Goal: Contribute content: Contribute content

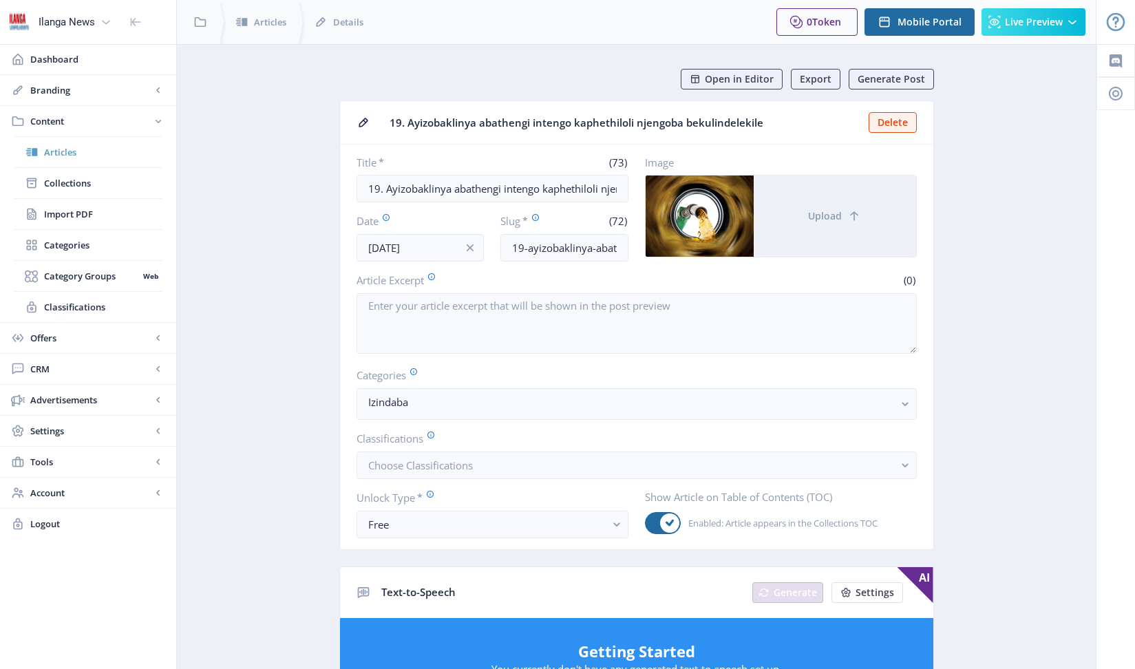
click at [61, 150] on span "Articles" at bounding box center [103, 152] width 118 height 14
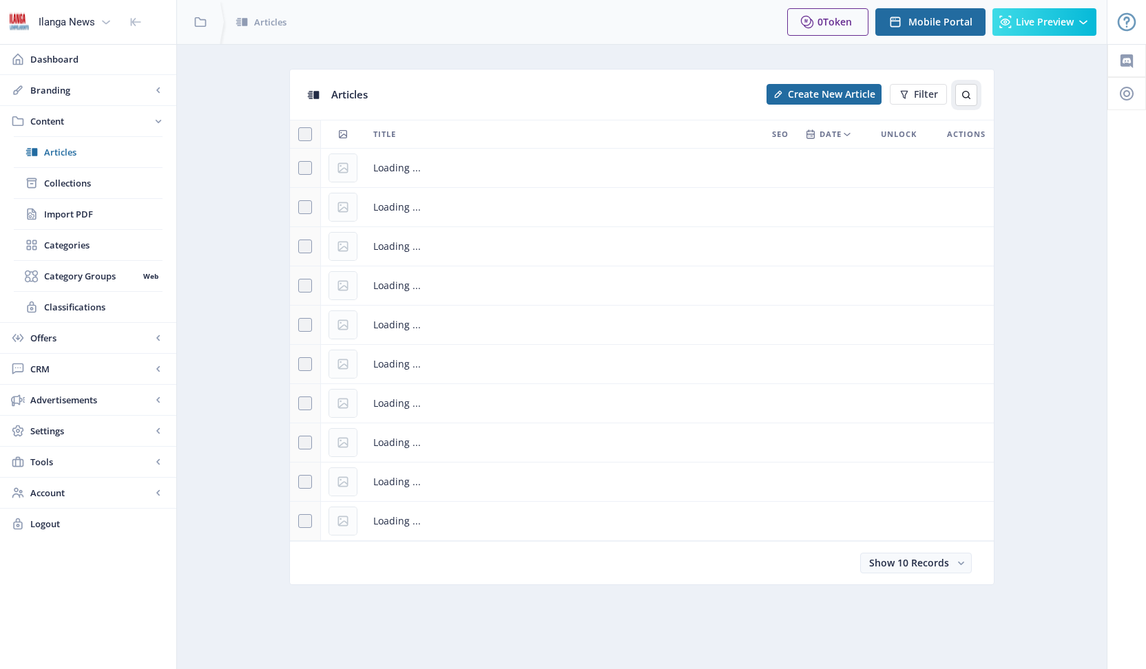
click at [962, 92] on icon at bounding box center [966, 95] width 8 height 8
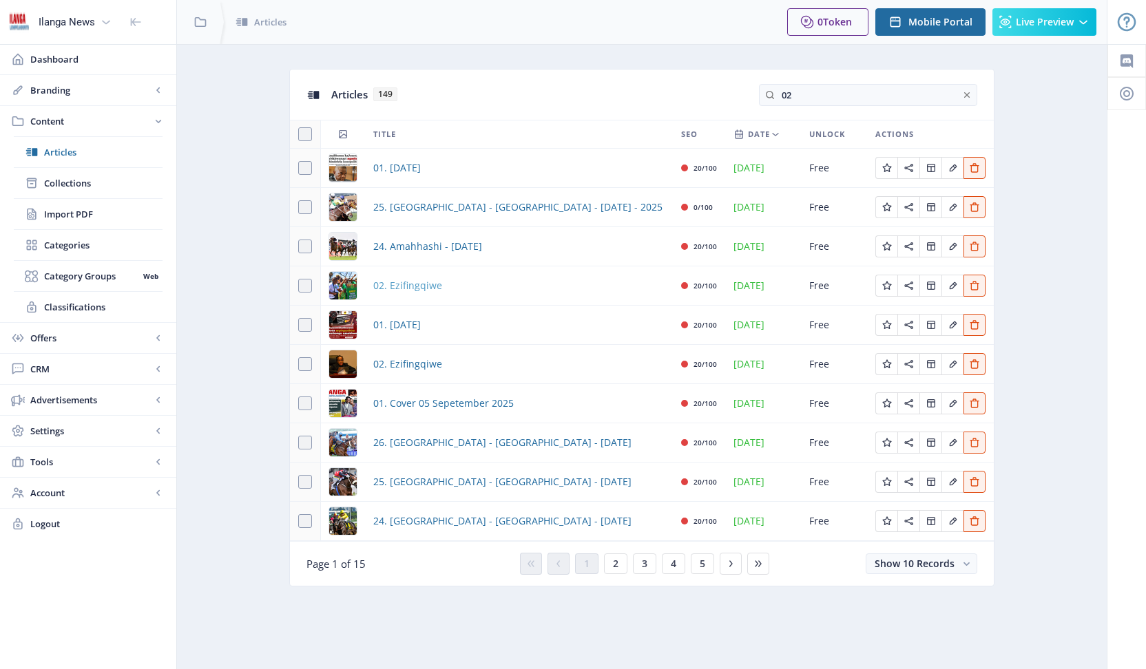
type input "02"
click at [417, 282] on span "02. Ezifingqiwe" at bounding box center [407, 285] width 69 height 17
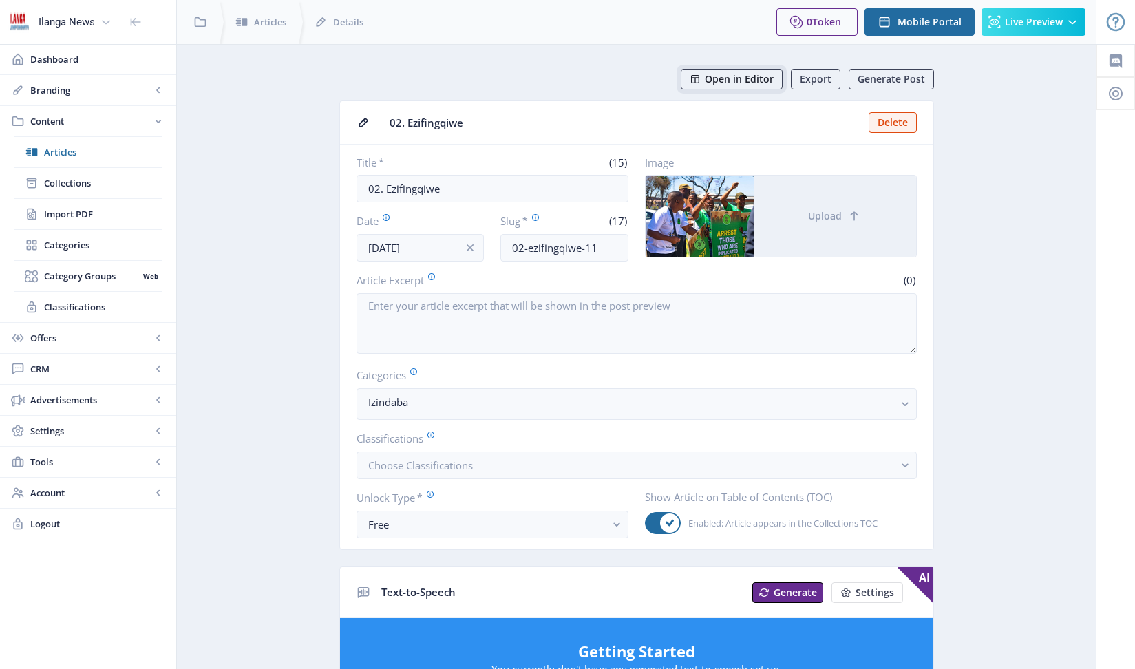
click at [740, 74] on span "Open in Editor" at bounding box center [739, 79] width 69 height 11
click at [60, 154] on span "Articles" at bounding box center [103, 152] width 118 height 14
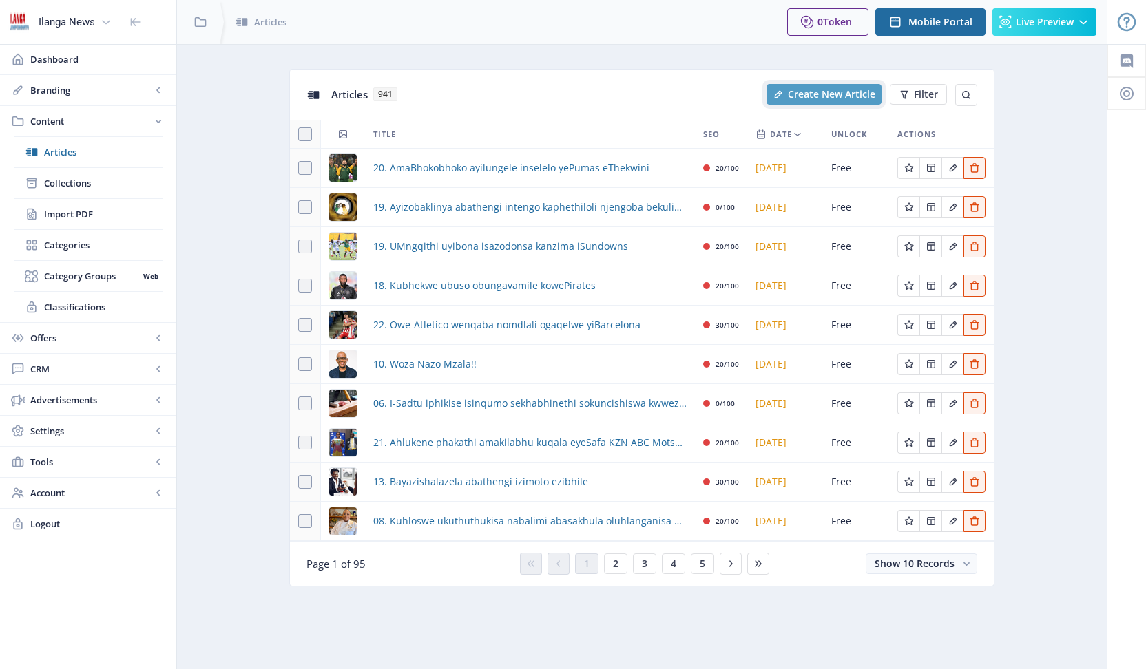
click at [860, 91] on span "Create New Article" at bounding box center [831, 94] width 87 height 11
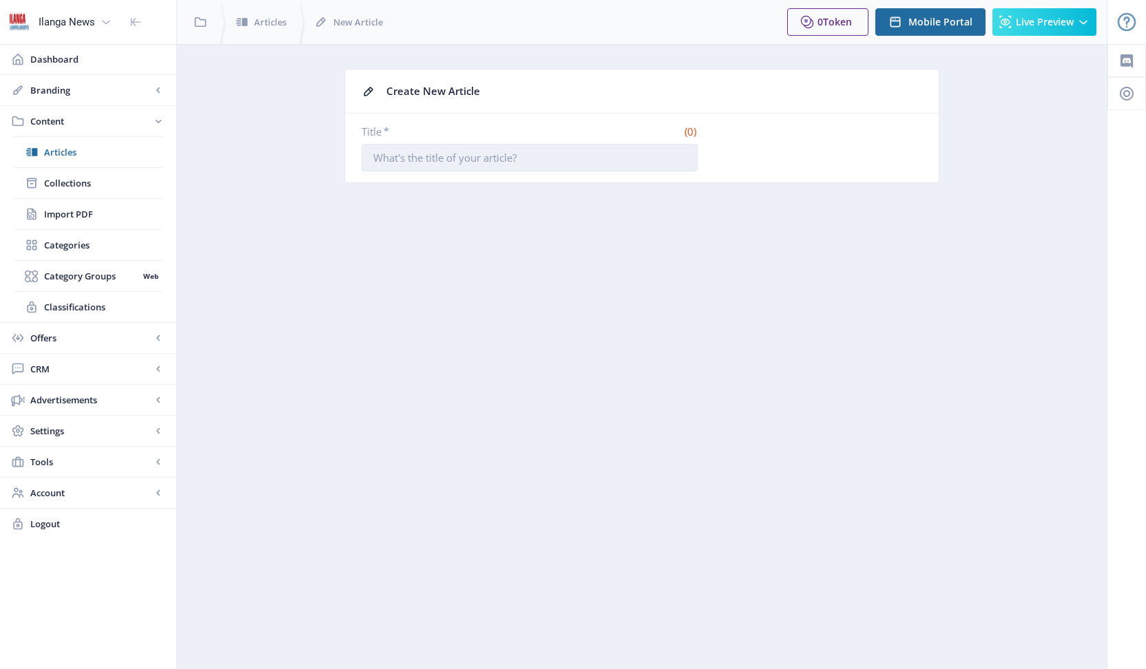
click at [617, 160] on input "Title *" at bounding box center [529, 158] width 336 height 28
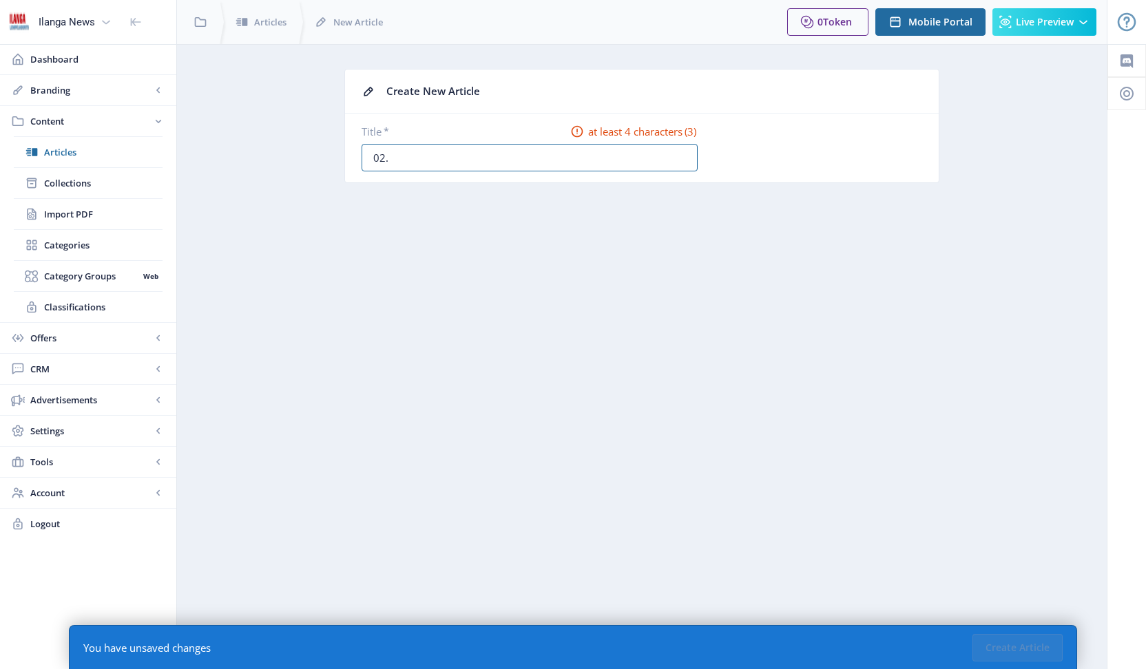
type input "02. Ezifingqiwe"
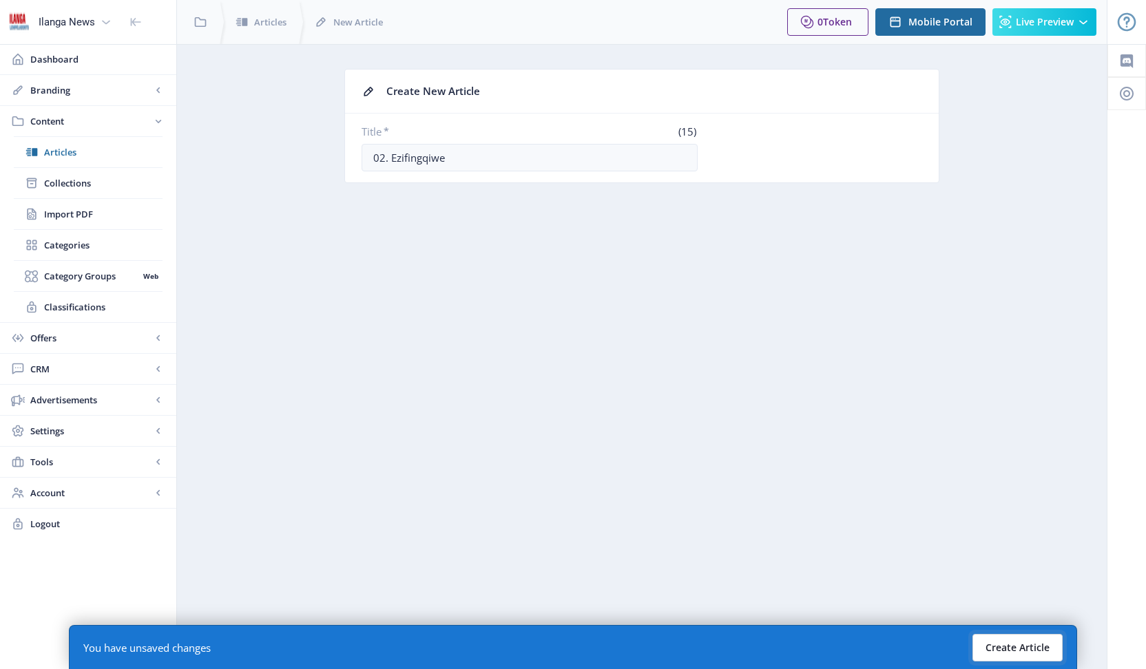
click at [1024, 640] on button "Create Article" at bounding box center [1017, 648] width 90 height 28
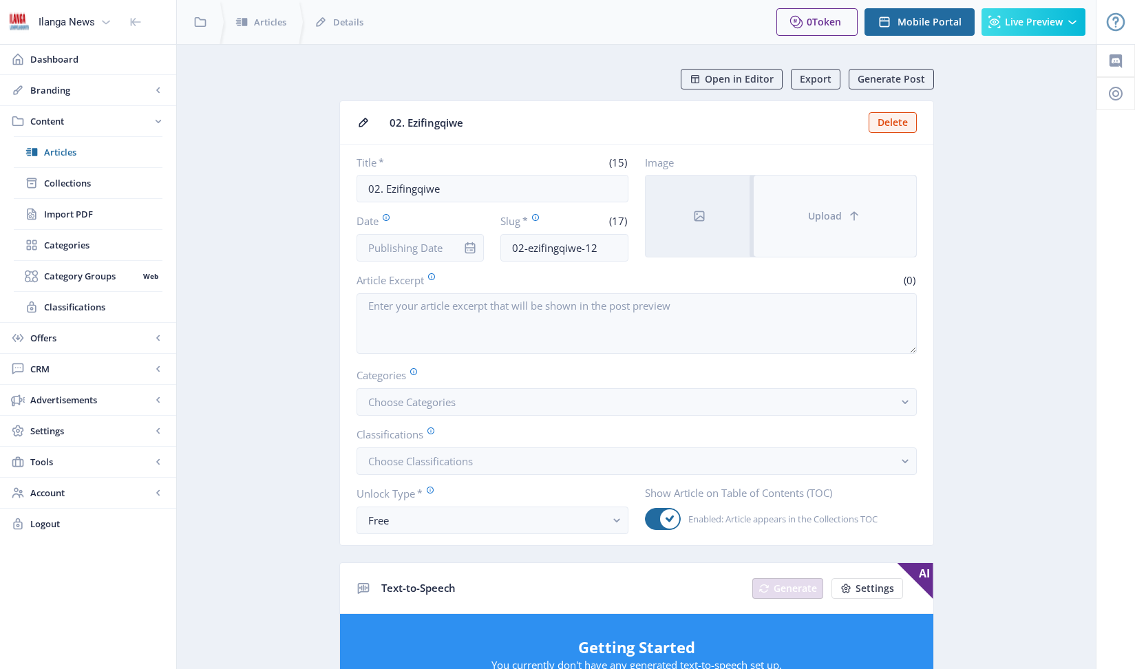
click at [838, 230] on button "Upload" at bounding box center [835, 216] width 162 height 81
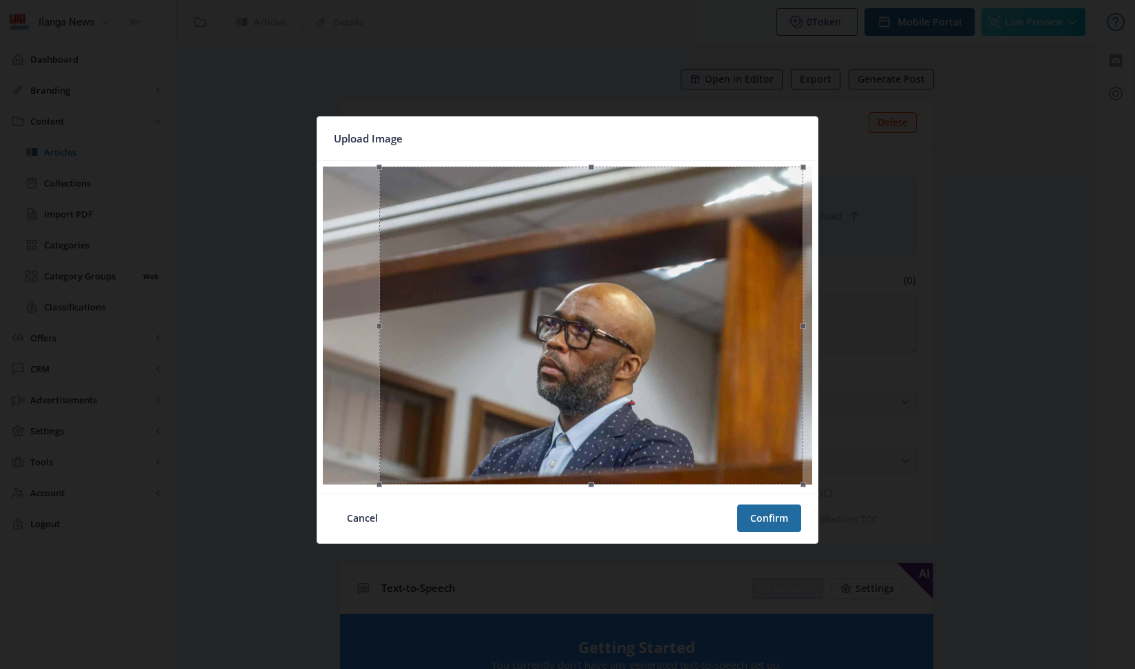
drag, startPoint x: 714, startPoint y: 408, endPoint x: 735, endPoint y: 410, distance: 21.4
click at [735, 410] on div at bounding box center [591, 326] width 424 height 318
click at [769, 513] on button "Confirm" at bounding box center [769, 519] width 64 height 28
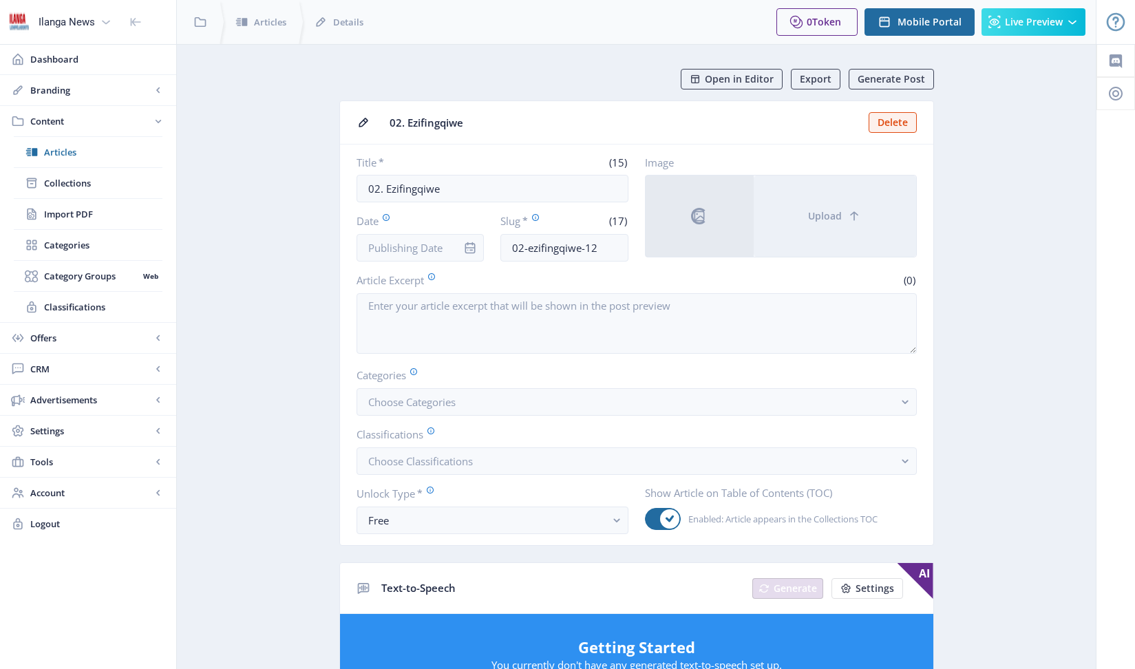
click at [458, 250] on div at bounding box center [470, 248] width 28 height 28
click at [430, 249] on input "Date" at bounding box center [421, 248] width 128 height 28
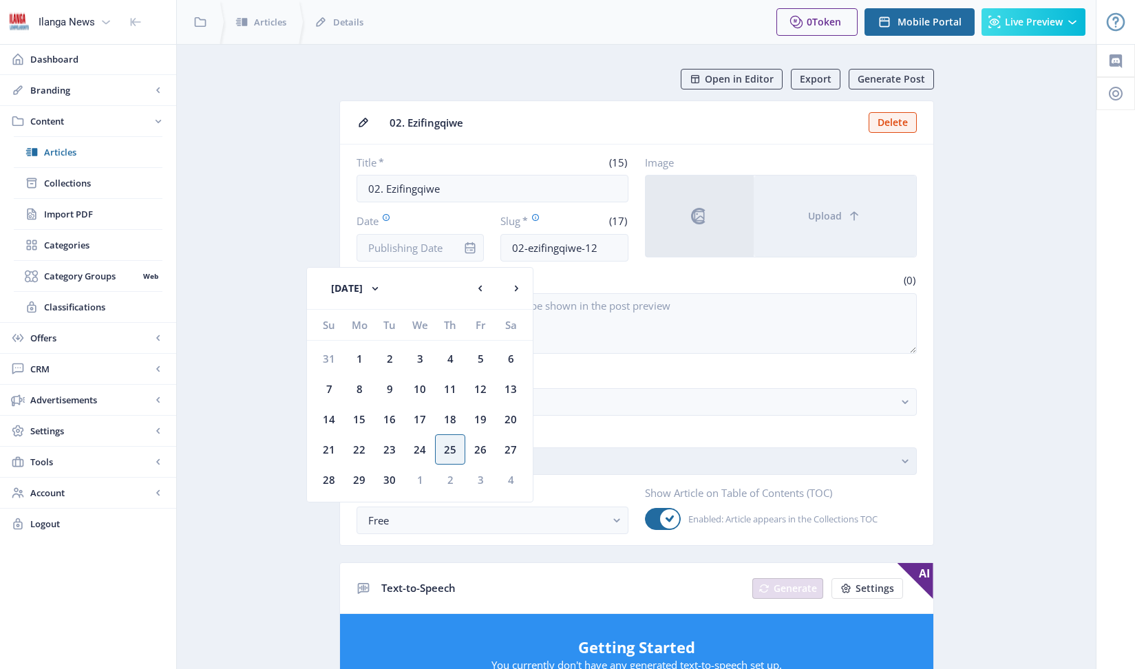
click at [481, 449] on div "26" at bounding box center [480, 449] width 30 height 30
type input "[DATE]"
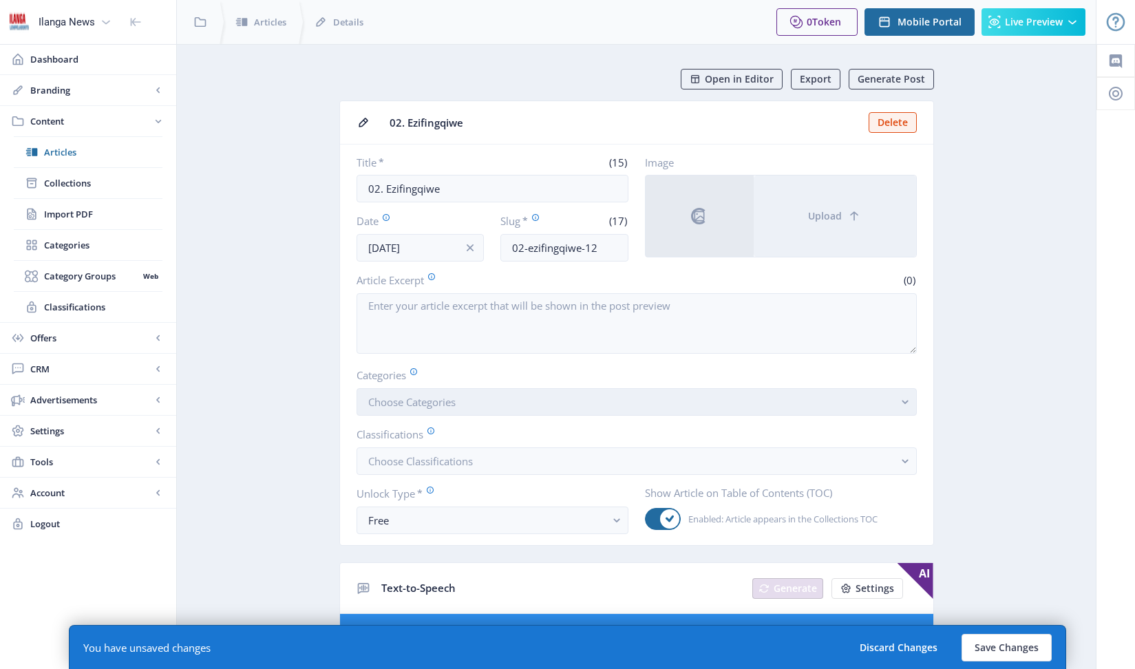
click at [488, 397] on button "Choose Categories" at bounding box center [637, 402] width 560 height 28
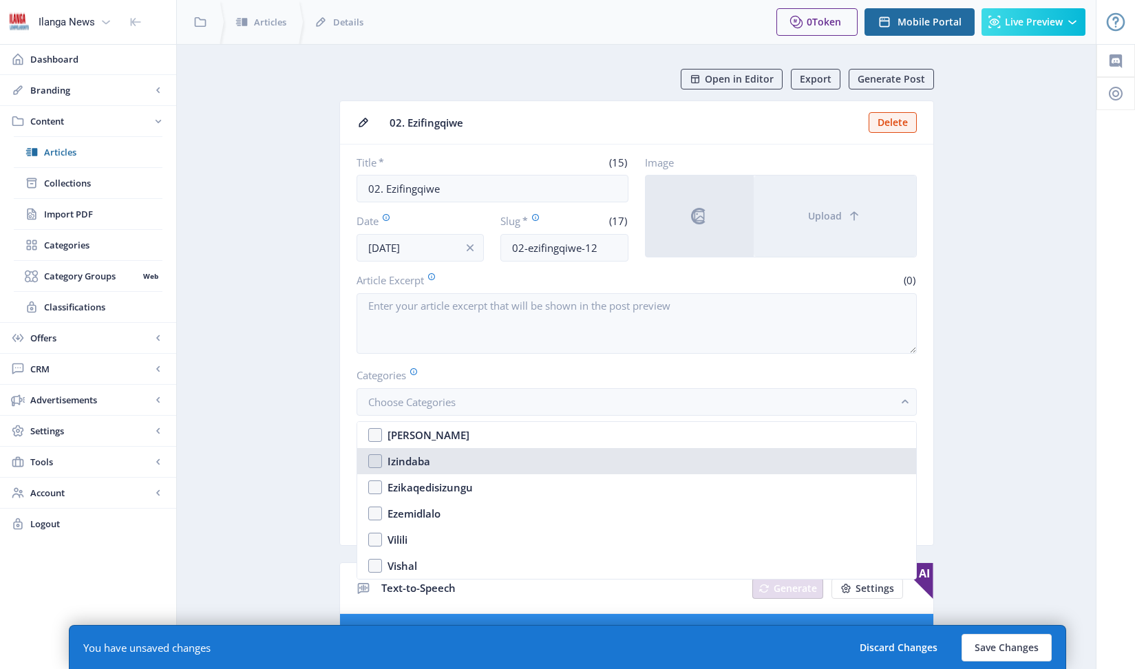
click at [381, 456] on nb-option "Izindaba" at bounding box center [636, 461] width 559 height 26
checkbox input "true"
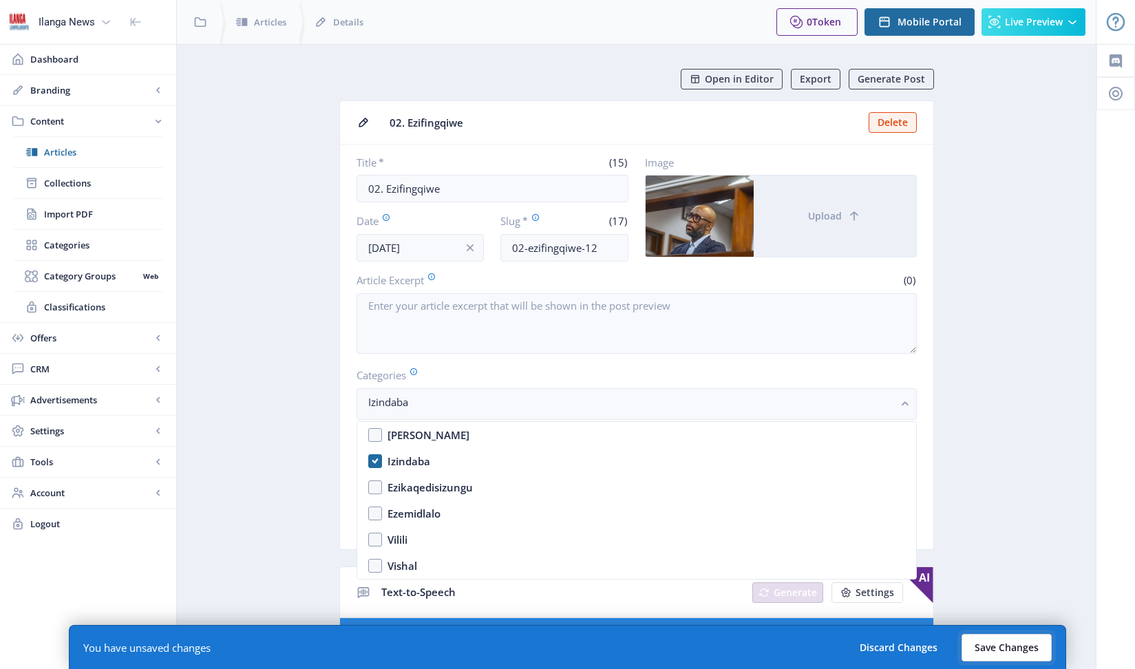
click at [1010, 652] on button "Save Changes" at bounding box center [1007, 648] width 90 height 28
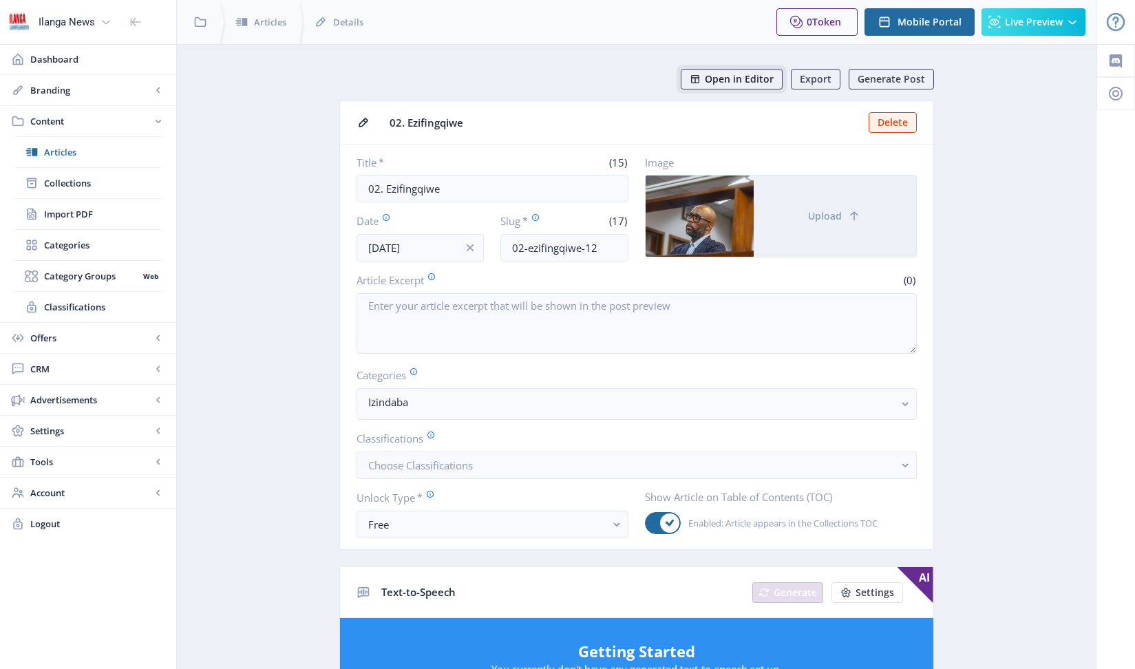
click at [731, 81] on span "Open in Editor" at bounding box center [739, 79] width 69 height 11
